Goal: Task Accomplishment & Management: Manage account settings

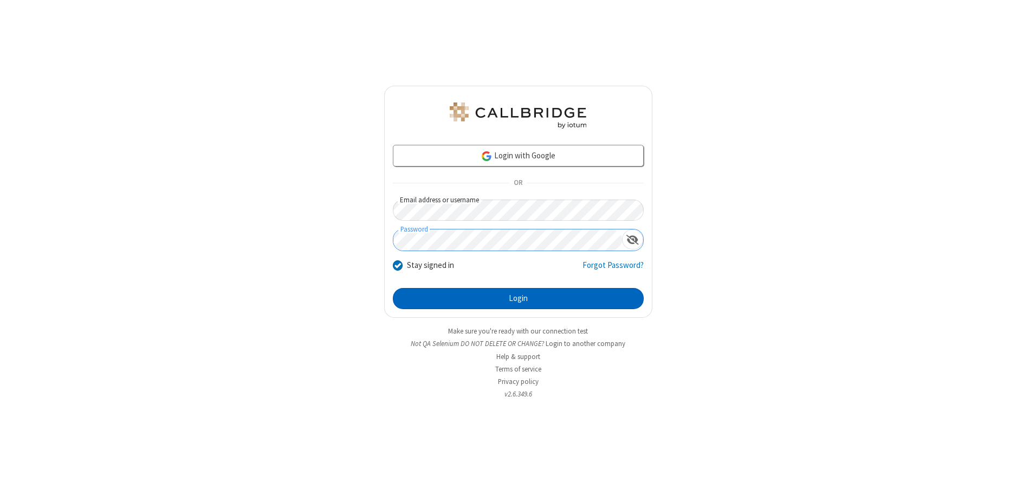
click at [518, 298] on button "Login" at bounding box center [518, 299] width 251 height 22
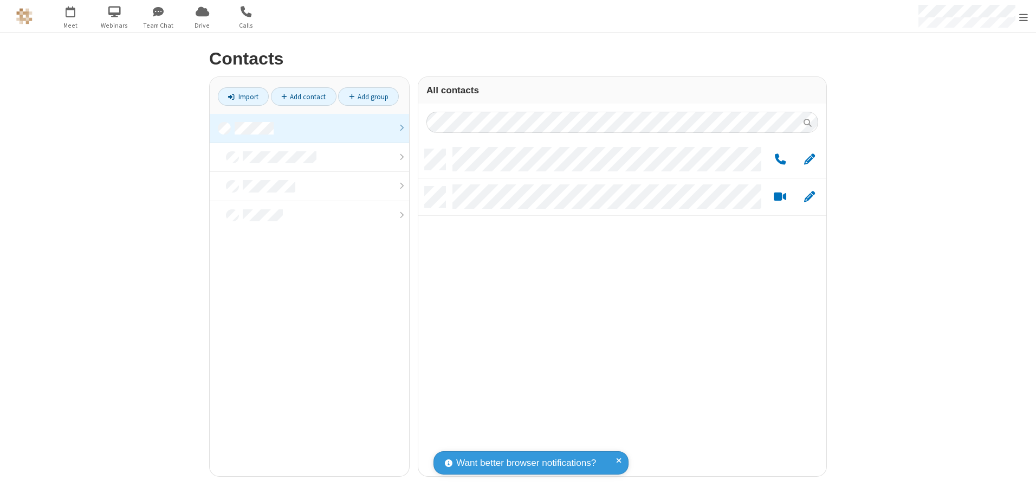
scroll to position [327, 400]
click at [310, 128] on link at bounding box center [309, 128] width 199 height 29
click at [369, 96] on link "Add group" at bounding box center [368, 96] width 61 height 18
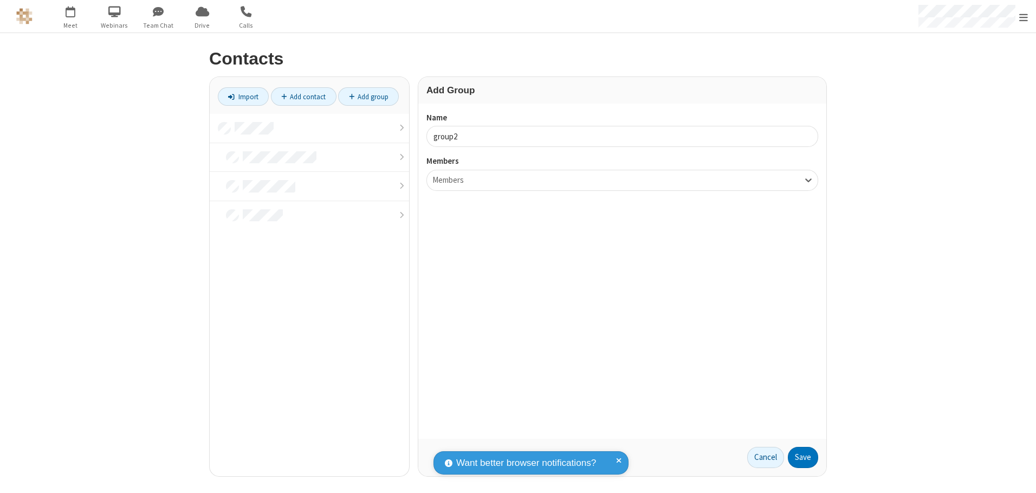
type input "group2"
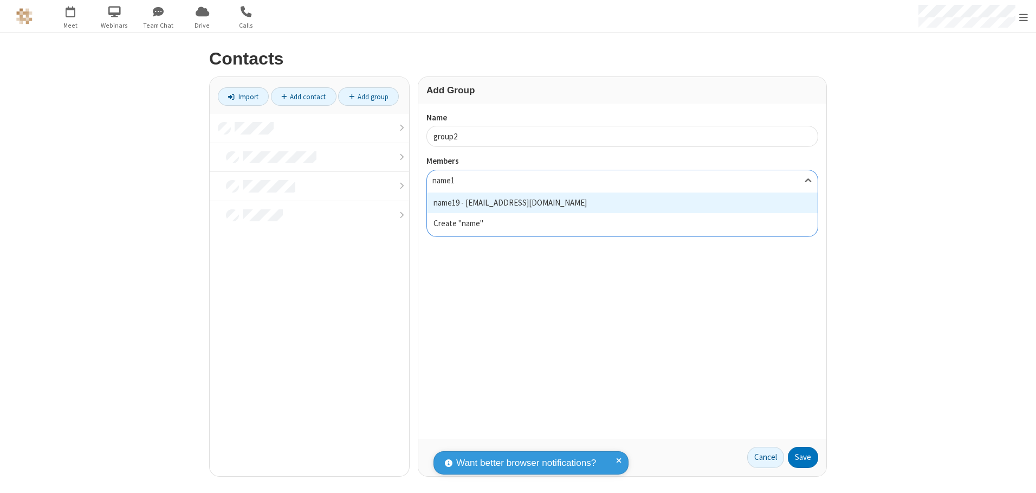
type input "name19"
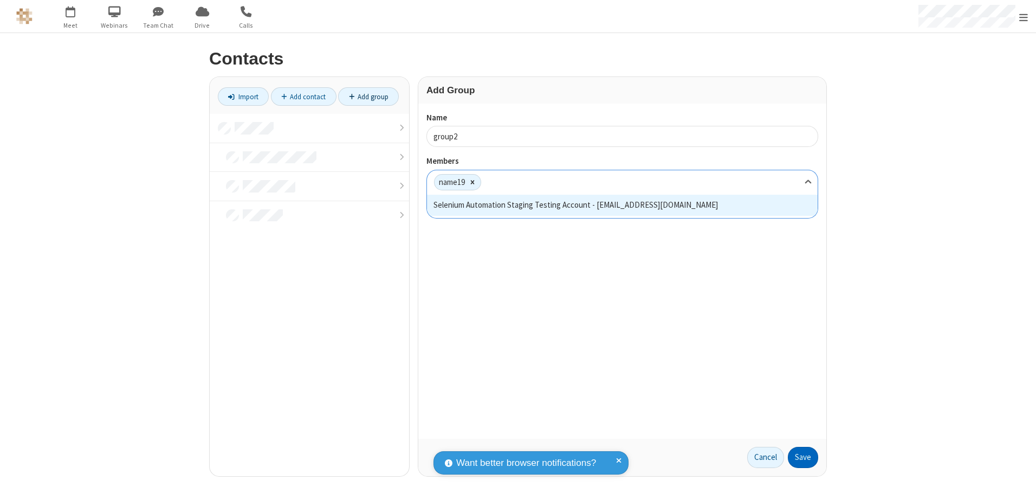
click at [803, 457] on button "Save" at bounding box center [803, 458] width 30 height 22
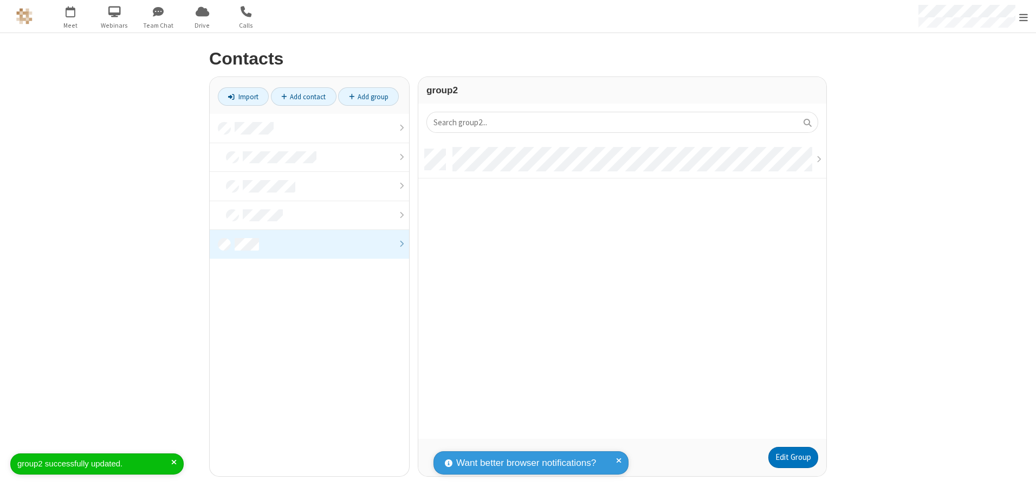
scroll to position [289, 400]
click at [793, 457] on link "Edit Group" at bounding box center [794, 458] width 50 height 22
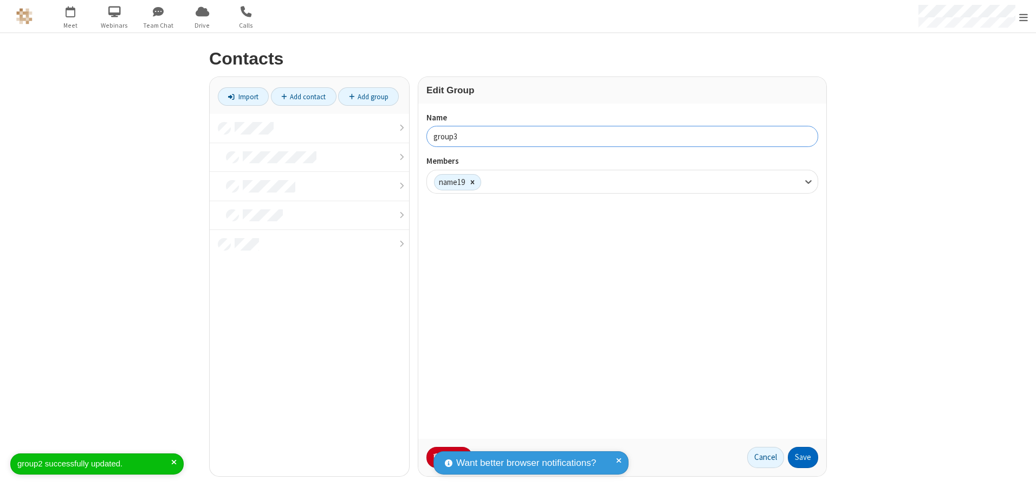
type input "group3"
click at [803, 457] on button "Save" at bounding box center [803, 458] width 30 height 22
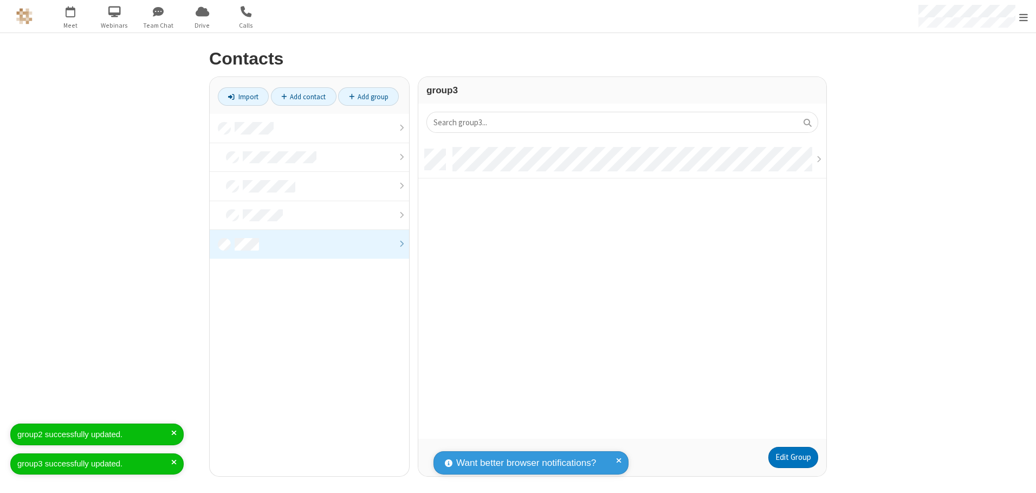
scroll to position [289, 400]
